Goal: Transaction & Acquisition: Purchase product/service

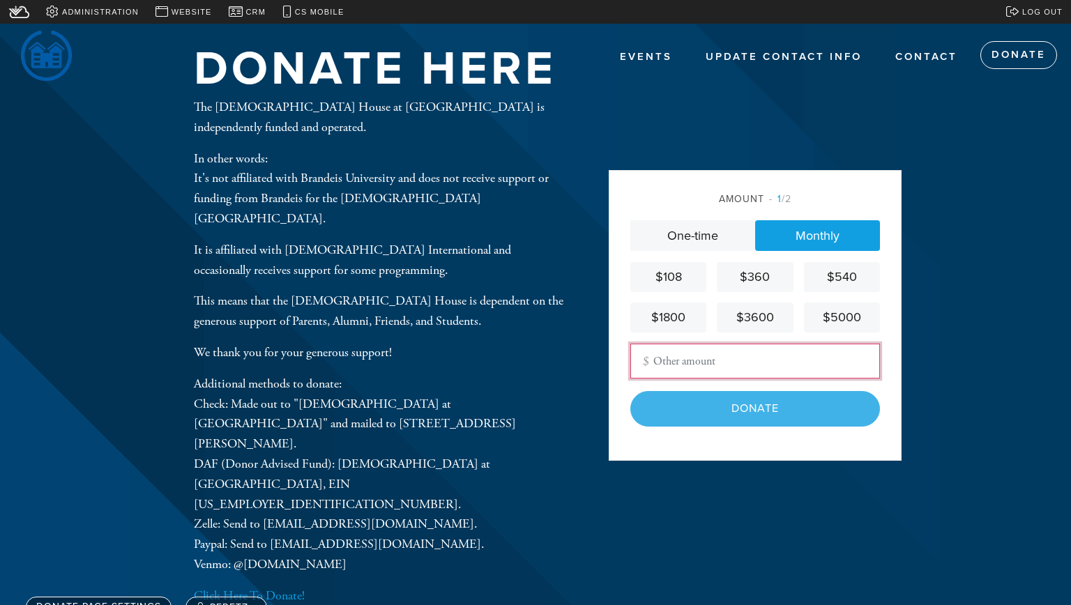
click at [710, 363] on input "Other Amount" at bounding box center [755, 361] width 250 height 35
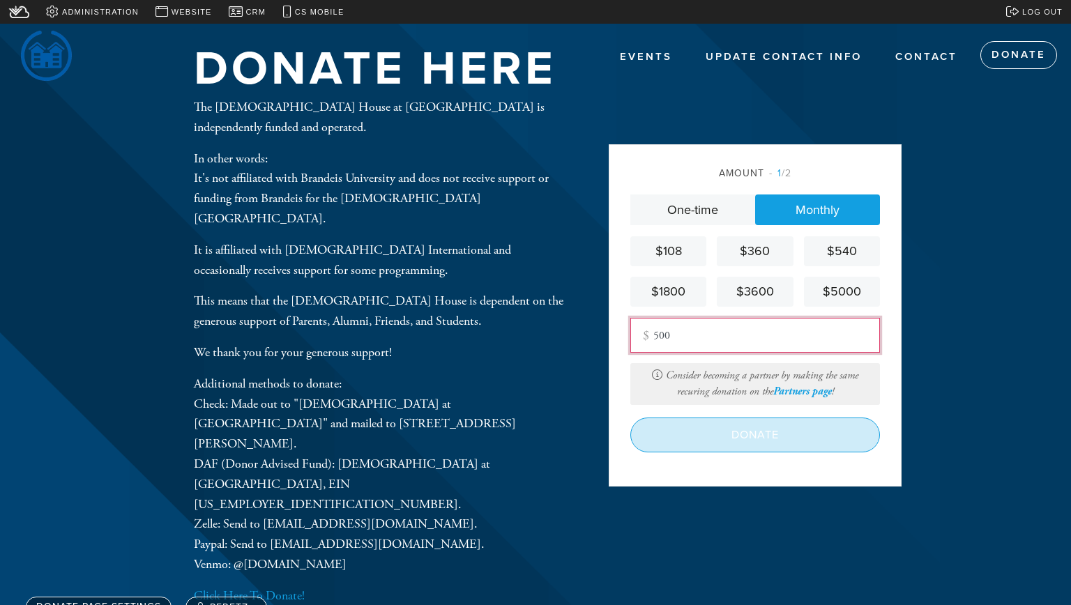
type input "500"
click at [709, 436] on input "Donate" at bounding box center [755, 435] width 250 height 35
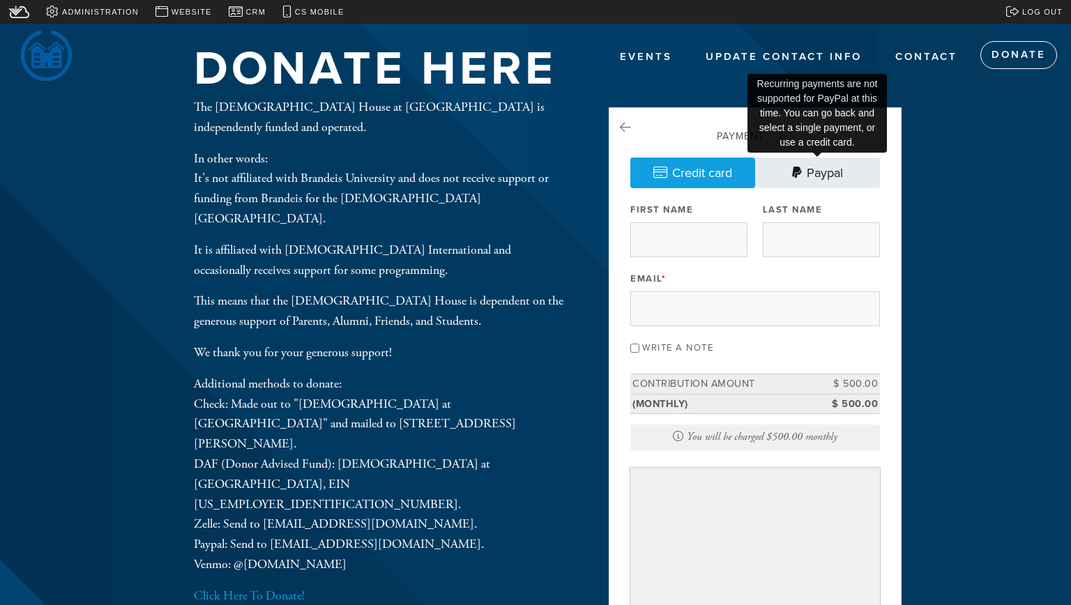
click at [804, 183] on link "Paypal" at bounding box center [817, 173] width 125 height 31
click at [803, 179] on link "Paypal" at bounding box center [817, 173] width 125 height 31
